Goal: Information Seeking & Learning: Check status

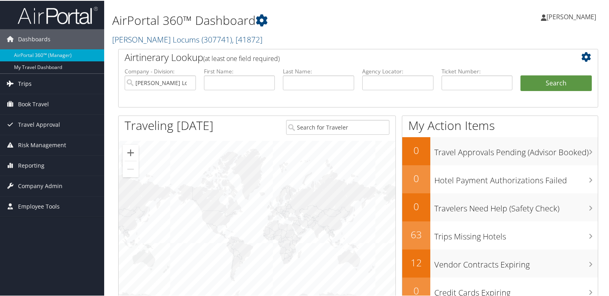
click at [32, 87] on link "Trips" at bounding box center [52, 83] width 104 height 20
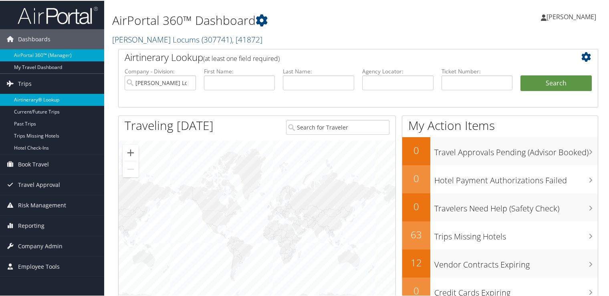
click at [47, 97] on link "Airtinerary® Lookup" at bounding box center [52, 99] width 104 height 12
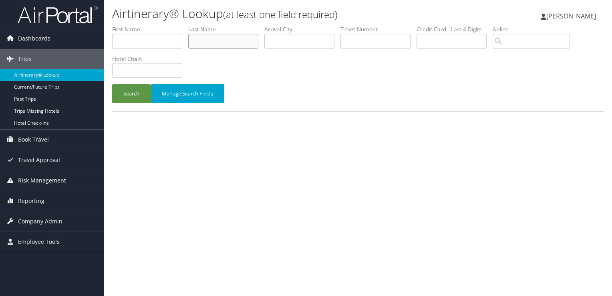
click at [229, 42] on input "text" at bounding box center [223, 41] width 70 height 15
click at [112, 84] on button "Search" at bounding box center [131, 93] width 38 height 19
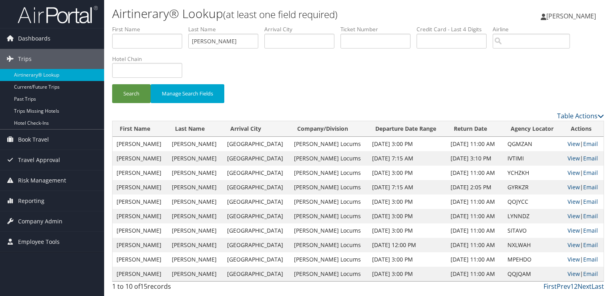
click at [297, 52] on li "Arrival City" at bounding box center [302, 39] width 76 height 29
click at [571, 160] on link "View" at bounding box center [574, 158] width 12 height 8
drag, startPoint x: 225, startPoint y: 38, endPoint x: 166, endPoint y: 41, distance: 58.5
click at [166, 25] on ul "First Name Last Name barton Departure City Arrival City Company/Division Airpor…" at bounding box center [358, 25] width 492 height 0
click at [112, 84] on button "Search" at bounding box center [131, 93] width 38 height 19
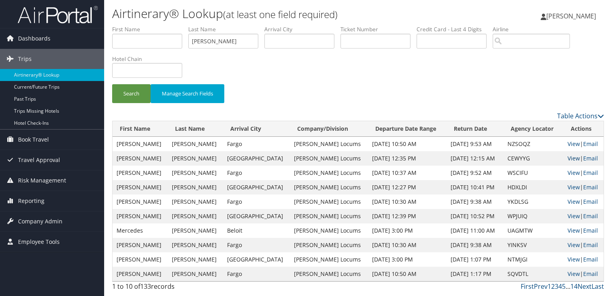
click at [569, 157] on link "View" at bounding box center [574, 158] width 12 height 8
click at [214, 44] on input "williams" at bounding box center [223, 41] width 70 height 15
click at [112, 84] on button "Search" at bounding box center [131, 93] width 38 height 19
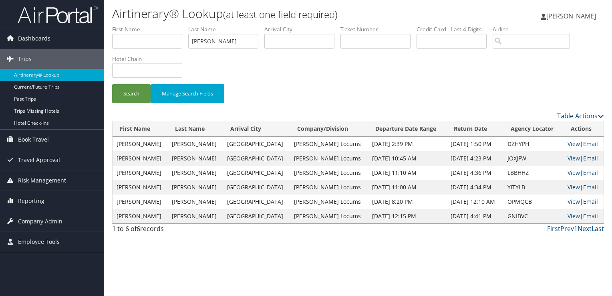
click at [575, 157] on td "View | Email" at bounding box center [584, 158] width 40 height 14
click at [569, 158] on link "View" at bounding box center [574, 158] width 12 height 8
click at [207, 37] on input "KAYE" at bounding box center [223, 41] width 70 height 15
click at [112, 84] on button "Search" at bounding box center [131, 93] width 38 height 19
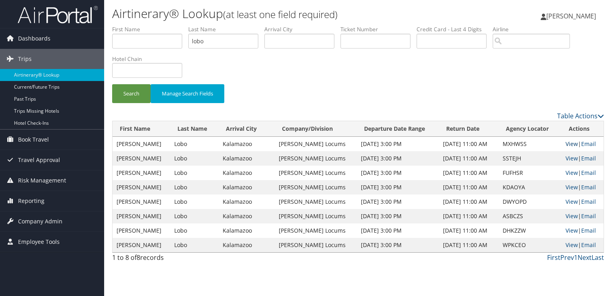
click at [568, 143] on link "View" at bounding box center [572, 144] width 12 height 8
click at [205, 39] on input "lobo" at bounding box center [223, 41] width 70 height 15
click at [112, 84] on button "Search" at bounding box center [131, 93] width 38 height 19
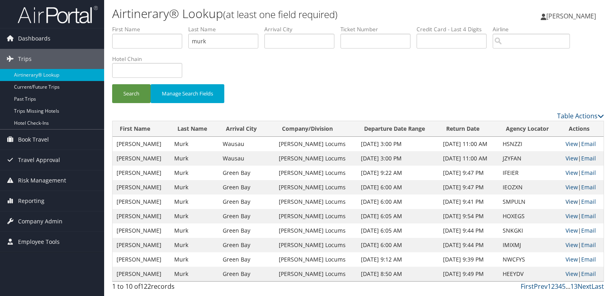
click at [572, 201] on link "View" at bounding box center [572, 202] width 12 height 8
click at [201, 42] on input "murk" at bounding box center [223, 41] width 70 height 15
type input "ROBERTSON"
click at [112, 84] on button "Search" at bounding box center [131, 93] width 38 height 19
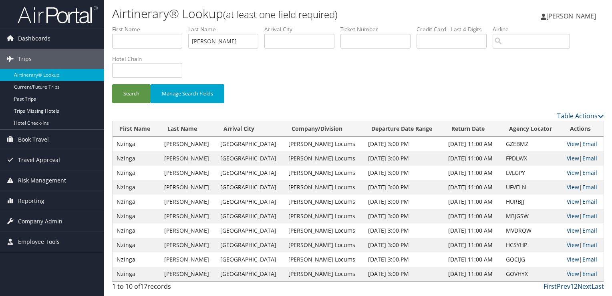
click at [573, 159] on link "View" at bounding box center [573, 158] width 12 height 8
click at [570, 157] on link "View" at bounding box center [573, 158] width 12 height 8
click at [316, 81] on div "Search Manage Search Fields" at bounding box center [358, 68] width 504 height 86
click at [221, 43] on input "ROBERTSON" at bounding box center [223, 41] width 70 height 15
click at [568, 159] on link "View" at bounding box center [573, 158] width 12 height 8
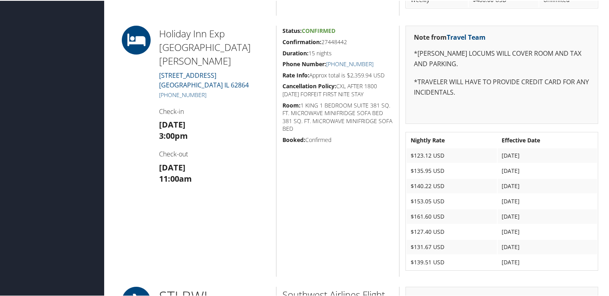
scroll to position [561, 0]
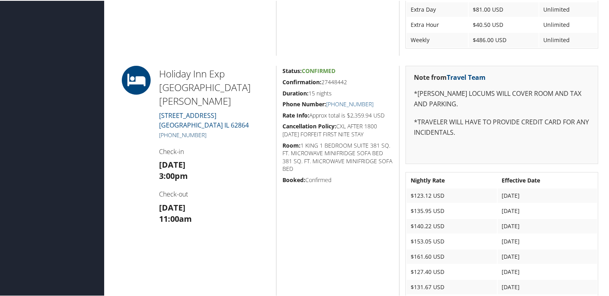
click at [196, 130] on link "+1 (618) 242-6710" at bounding box center [182, 134] width 47 height 8
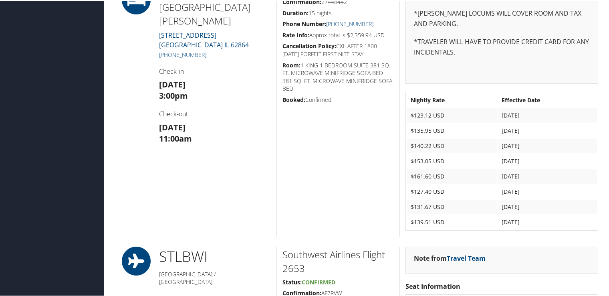
scroll to position [681, 0]
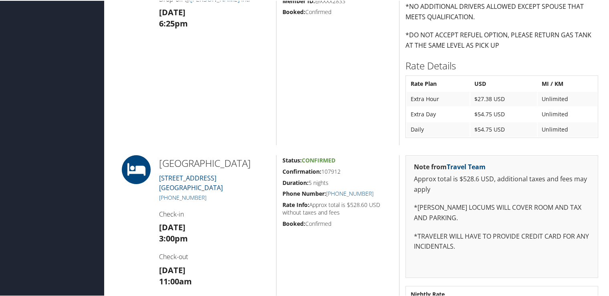
scroll to position [521, 0]
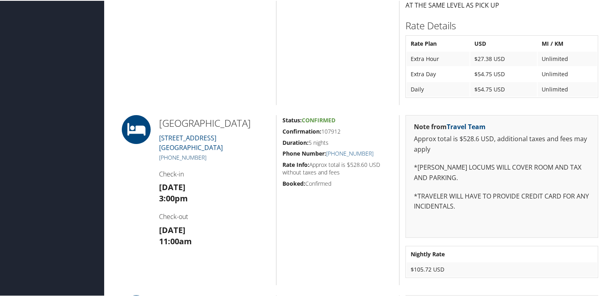
click at [186, 160] on link "+1 (608) 757-2200" at bounding box center [182, 157] width 47 height 8
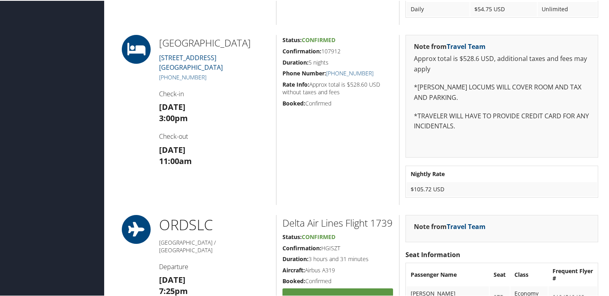
scroll to position [561, 0]
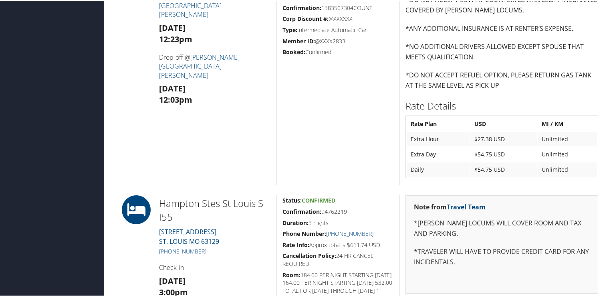
scroll to position [521, 0]
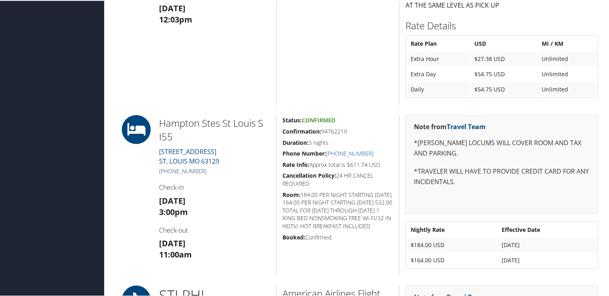
click at [194, 169] on link "+1 (314) 894-1900" at bounding box center [182, 170] width 47 height 8
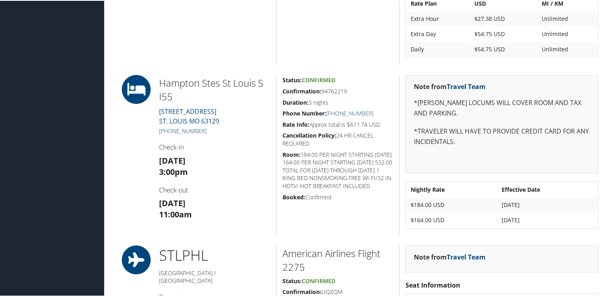
scroll to position [601, 0]
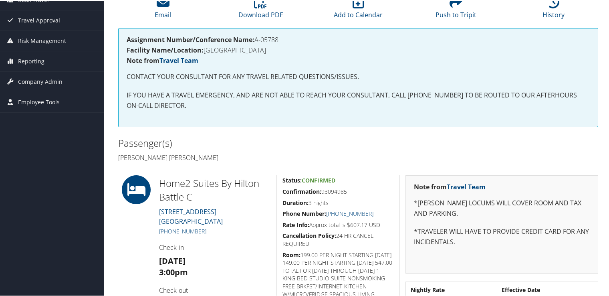
scroll to position [160, 0]
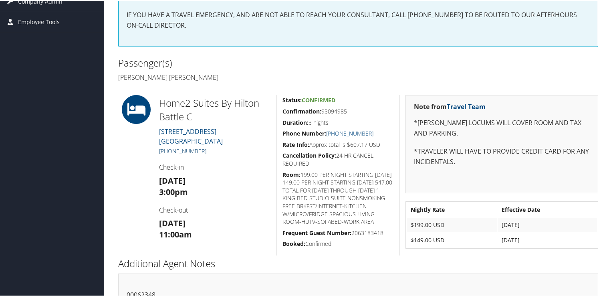
click at [189, 151] on link "+1 (269) 883-8300" at bounding box center [182, 150] width 47 height 8
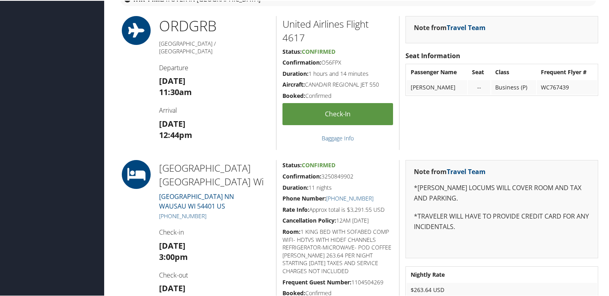
scroll to position [641, 0]
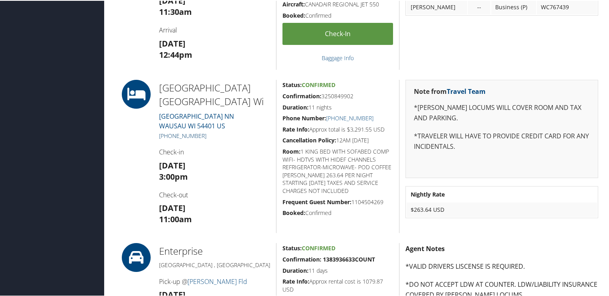
click at [200, 133] on link "[PHONE_NUMBER]" at bounding box center [182, 135] width 47 height 8
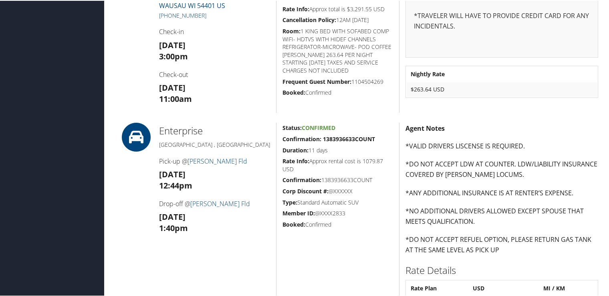
scroll to position [681, 0]
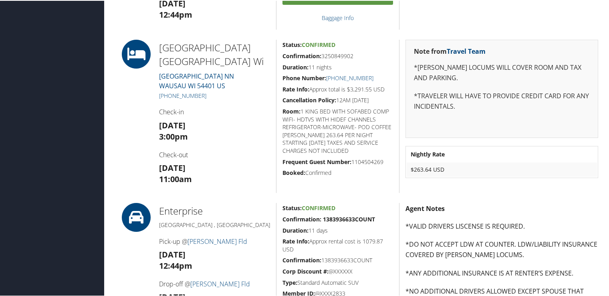
click at [530, 204] on h4 "Agent Notes" at bounding box center [501, 207] width 193 height 9
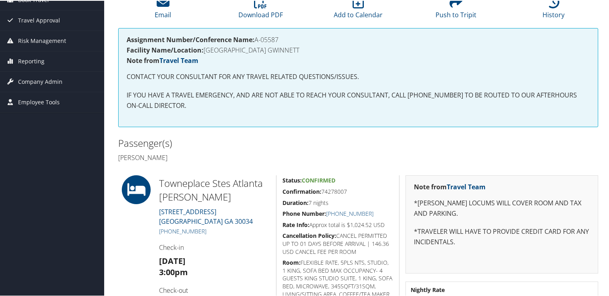
scroll to position [120, 0]
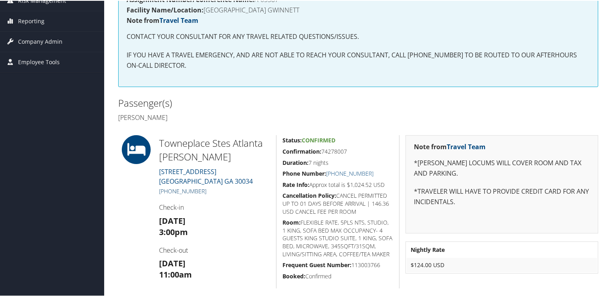
click at [194, 188] on link "[PHONE_NUMBER]" at bounding box center [182, 190] width 47 height 8
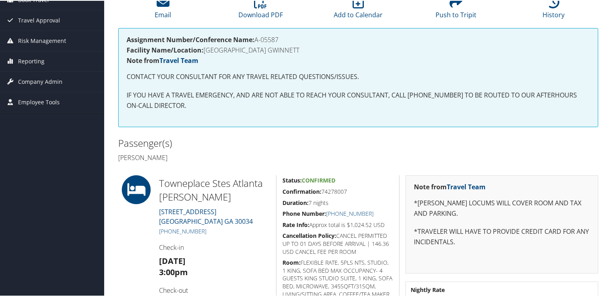
scroll to position [120, 0]
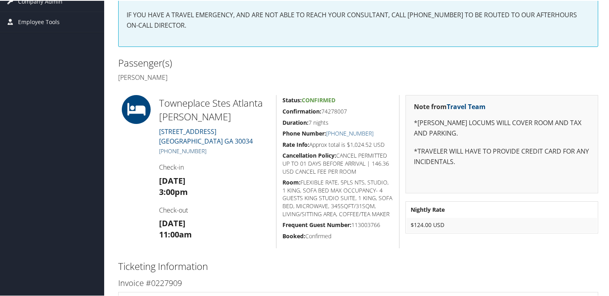
click at [193, 150] on link "[PHONE_NUMBER]" at bounding box center [182, 150] width 47 height 8
click at [63, 207] on div "Dashboards AirPortal 360™ (Manager) My Travel Dashboard Trips Airtinerary® Look…" at bounding box center [306, 166] width 612 height 653
